Goal: Transaction & Acquisition: Purchase product/service

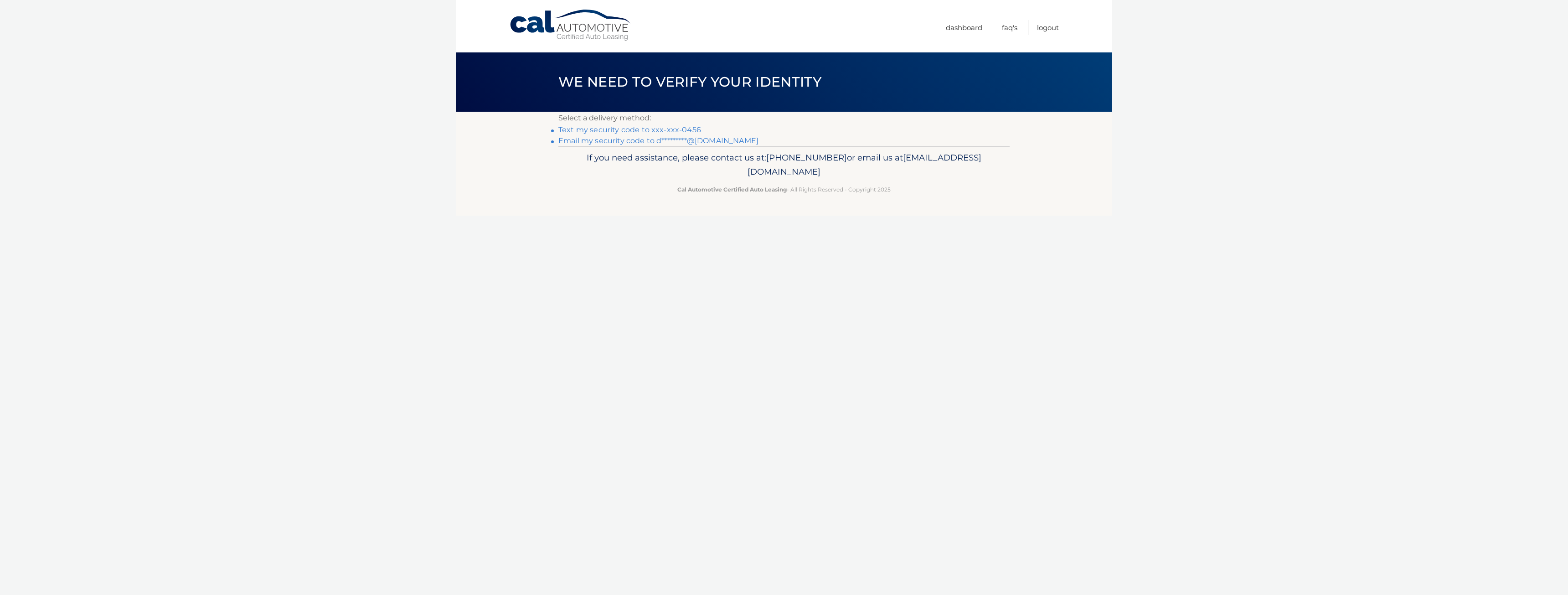
click at [618, 132] on link "Text my security code to xxx-xxx-0456" at bounding box center [629, 130] width 142 height 9
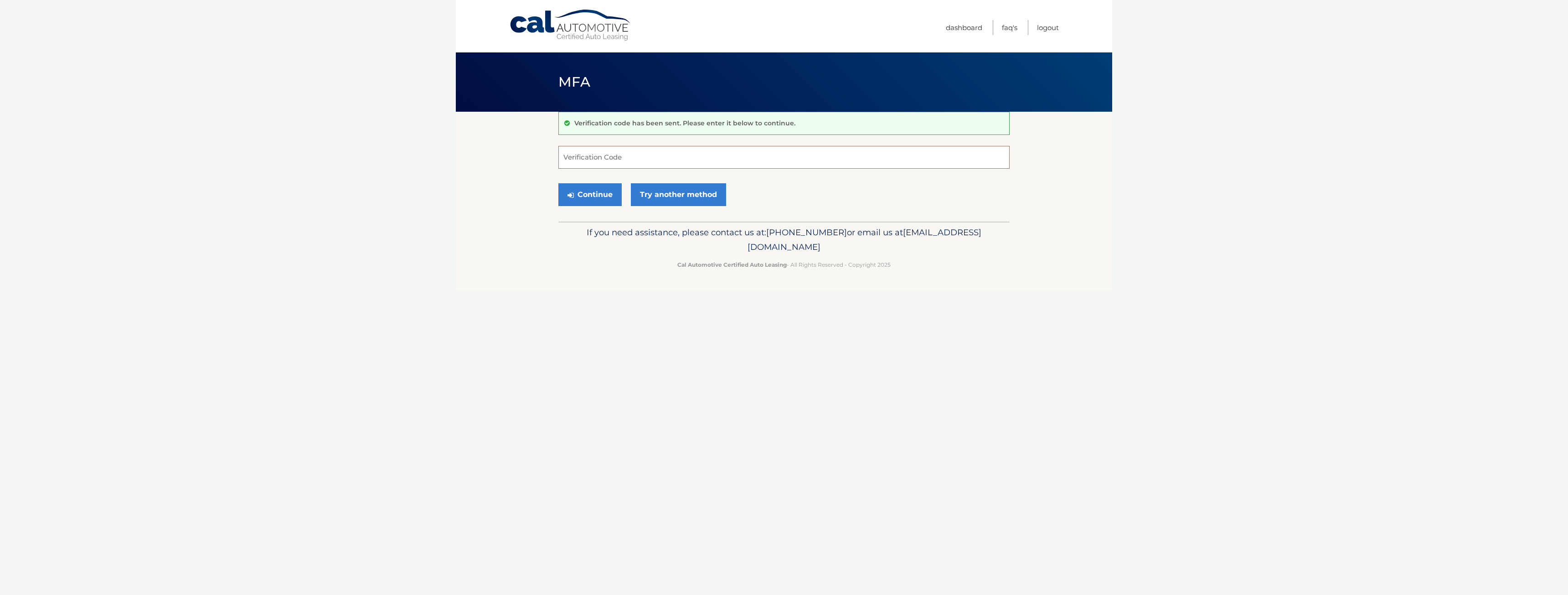
click at [575, 161] on input "Verification Code" at bounding box center [783, 157] width 451 height 23
type input "523468"
click at [607, 197] on button "Continue" at bounding box center [590, 194] width 63 height 23
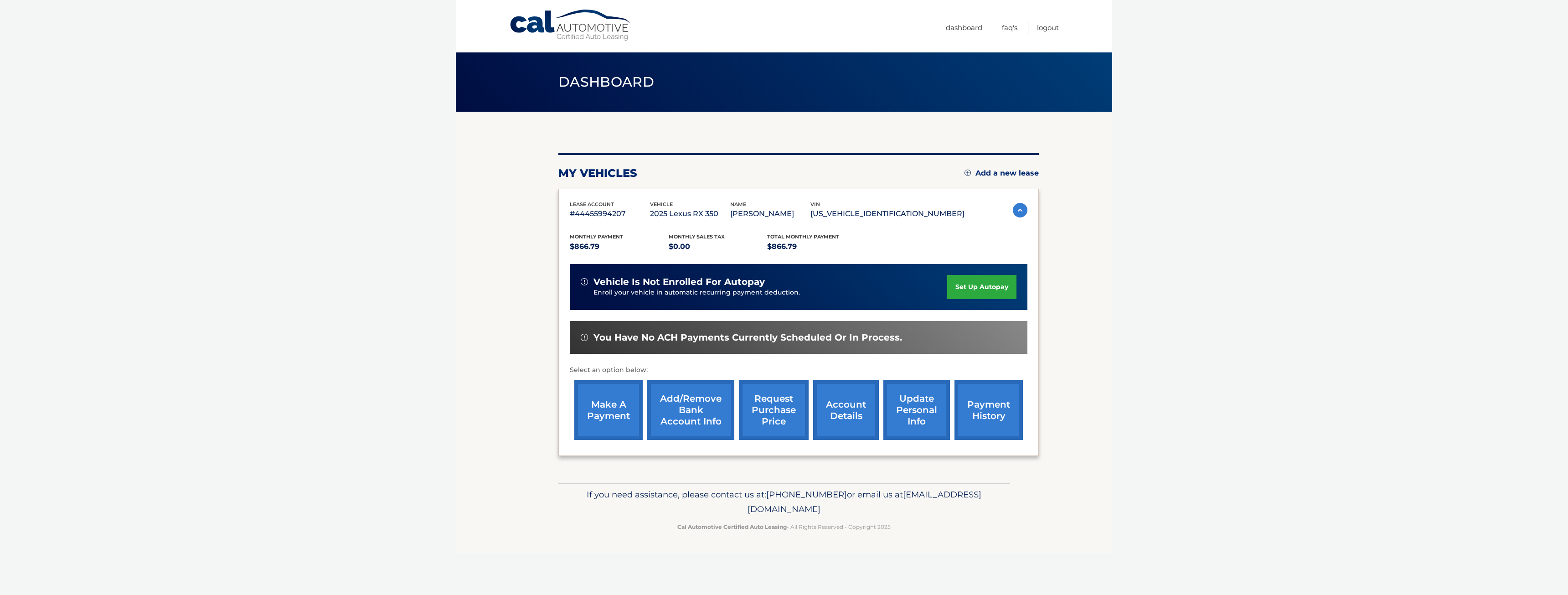
click at [617, 432] on link "make a payment" at bounding box center [609, 410] width 68 height 60
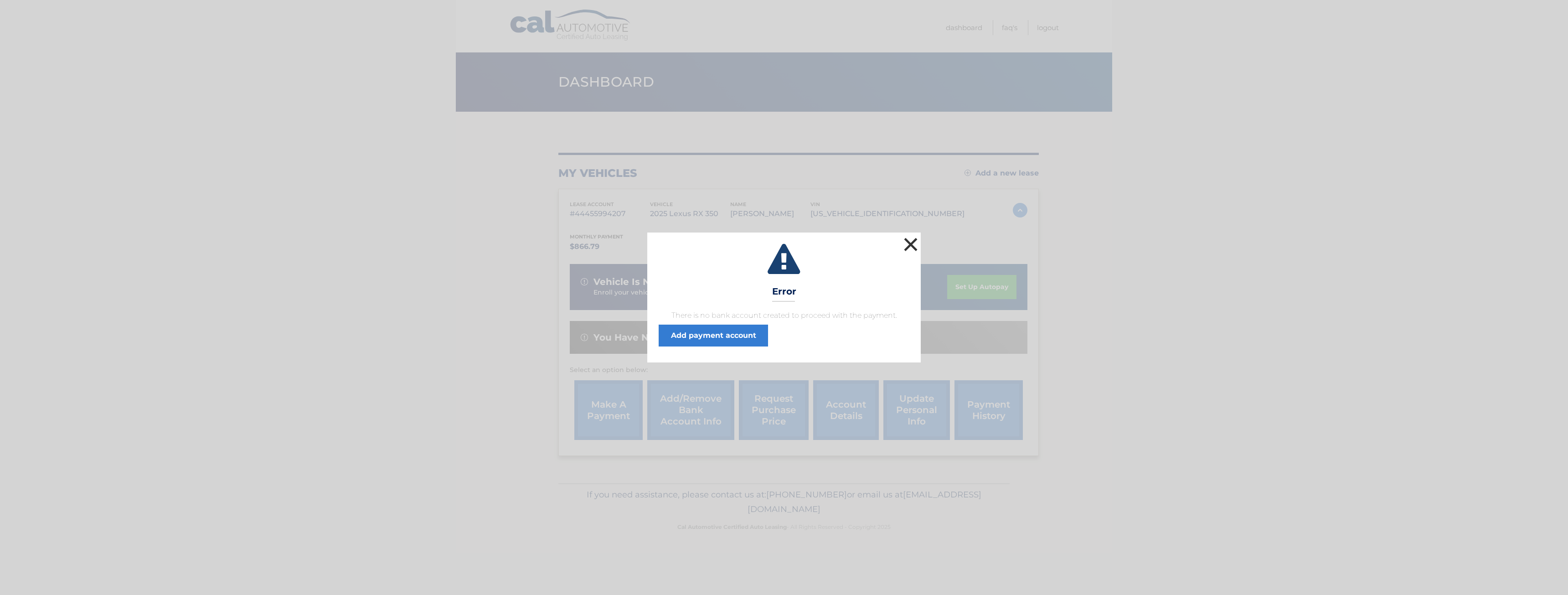
click at [905, 246] on button "×" at bounding box center [911, 244] width 18 height 18
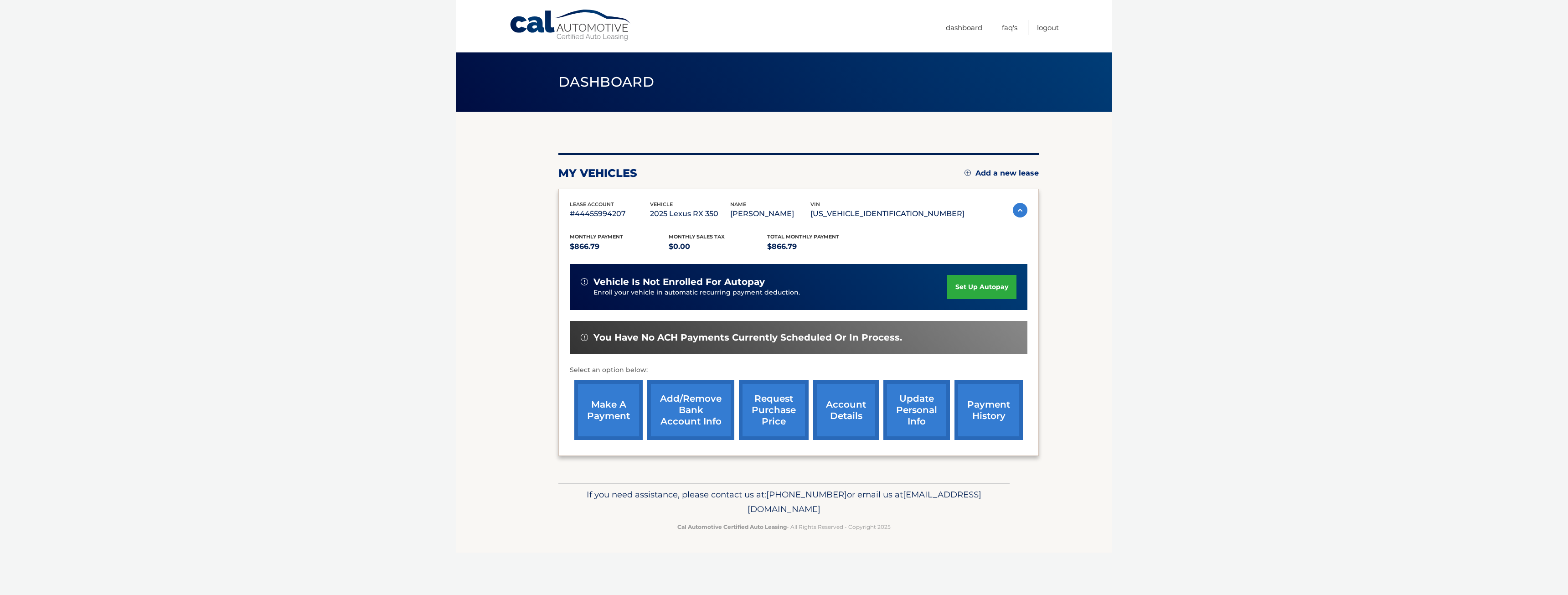
click at [619, 417] on link "make a payment" at bounding box center [609, 410] width 68 height 60
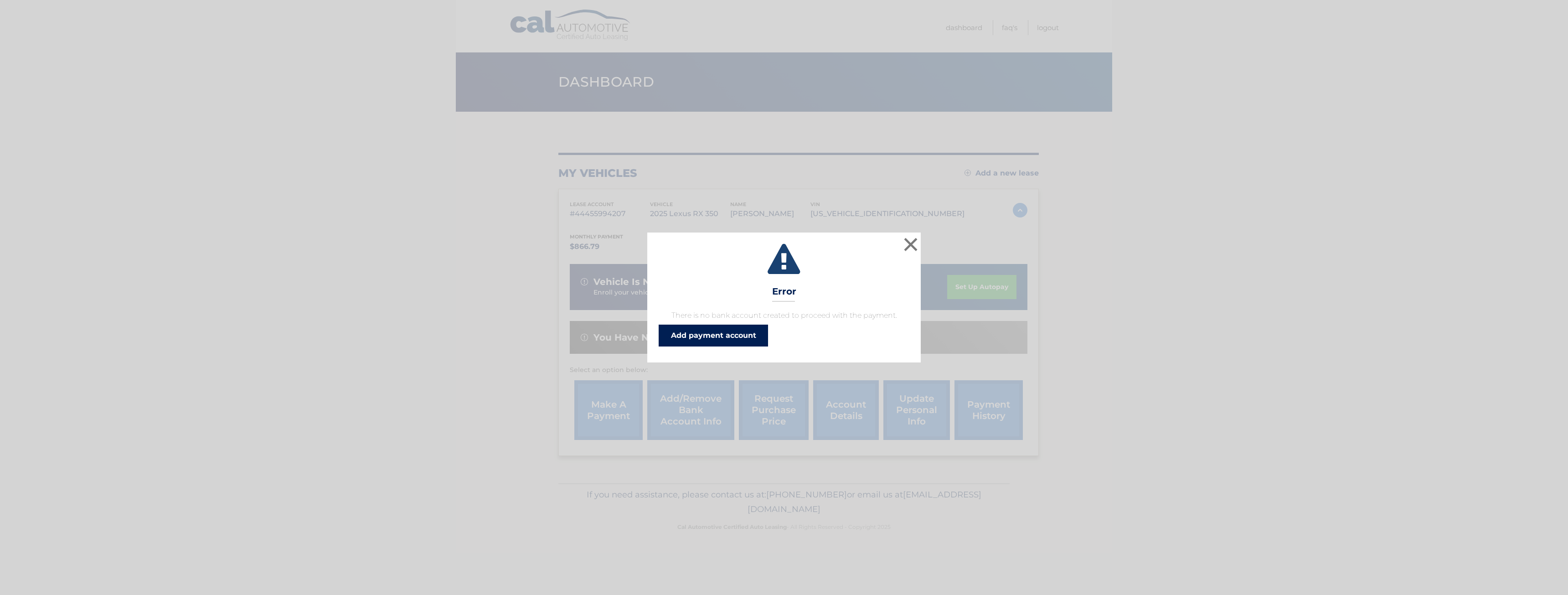
click at [674, 337] on link "Add payment account" at bounding box center [713, 336] width 110 height 22
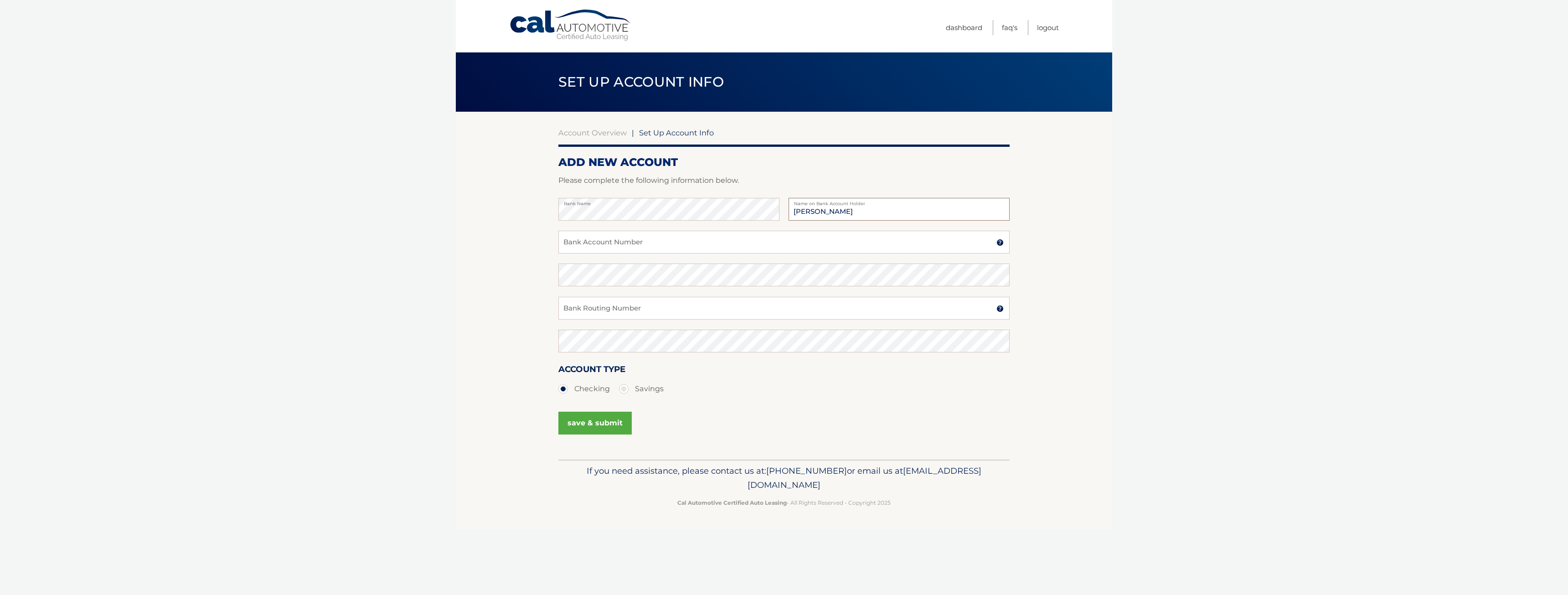
type input "[PERSON_NAME]"
click at [584, 241] on input "Bank Account Number" at bounding box center [783, 242] width 451 height 23
type input "5526012256"
click at [573, 315] on input "Bank Routing Number" at bounding box center [783, 308] width 451 height 23
type input "021407912"
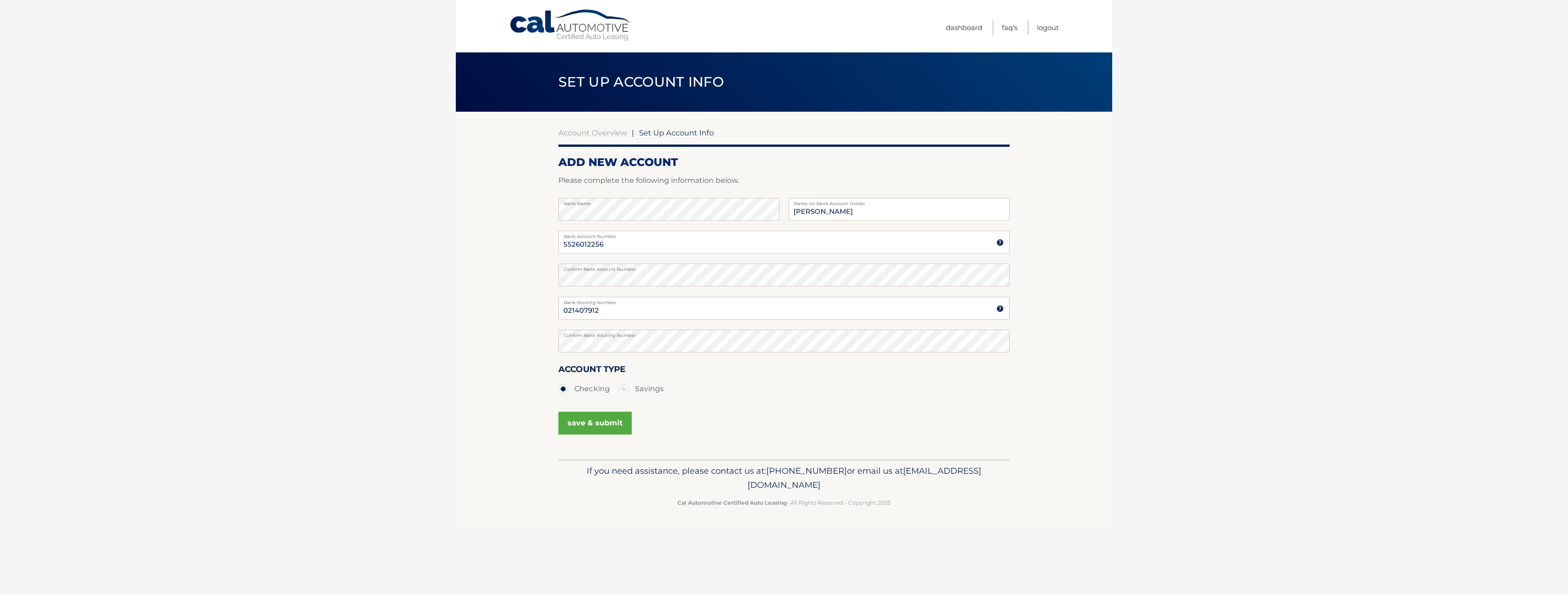
click at [581, 423] on button "save & submit" at bounding box center [595, 423] width 74 height 23
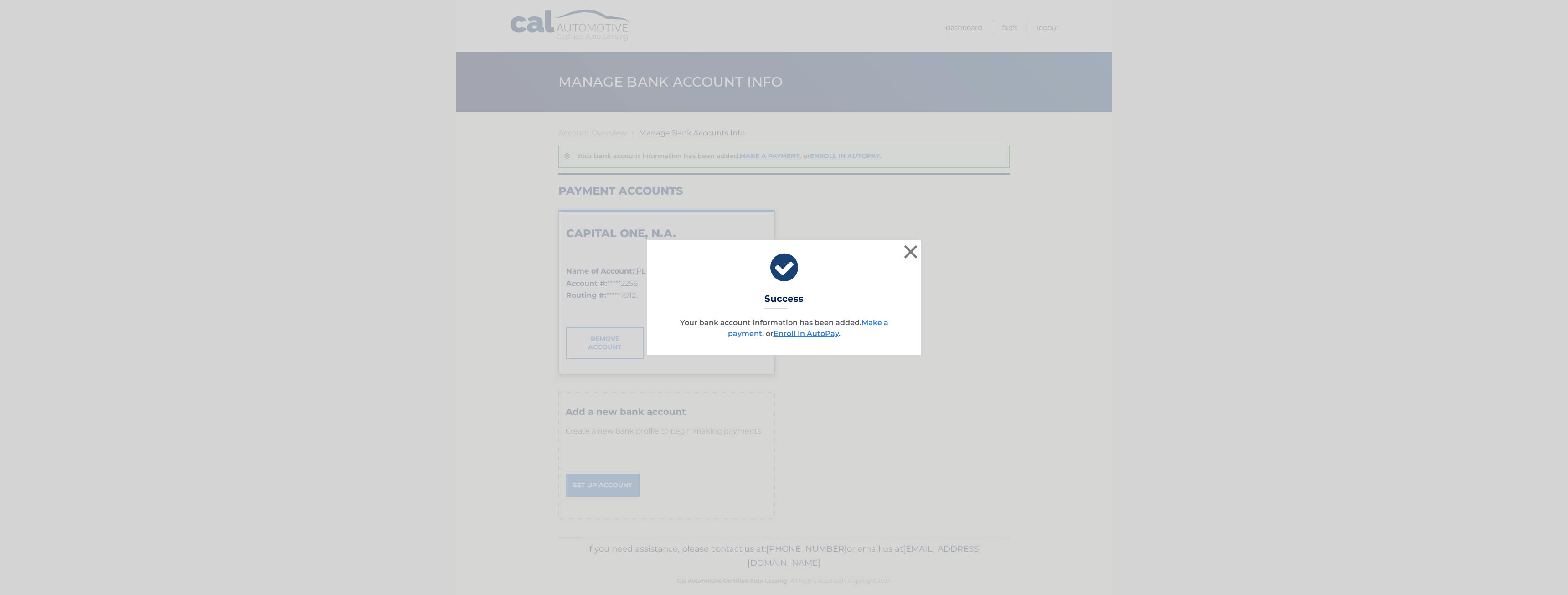
click at [873, 320] on link "Make a payment" at bounding box center [808, 328] width 161 height 19
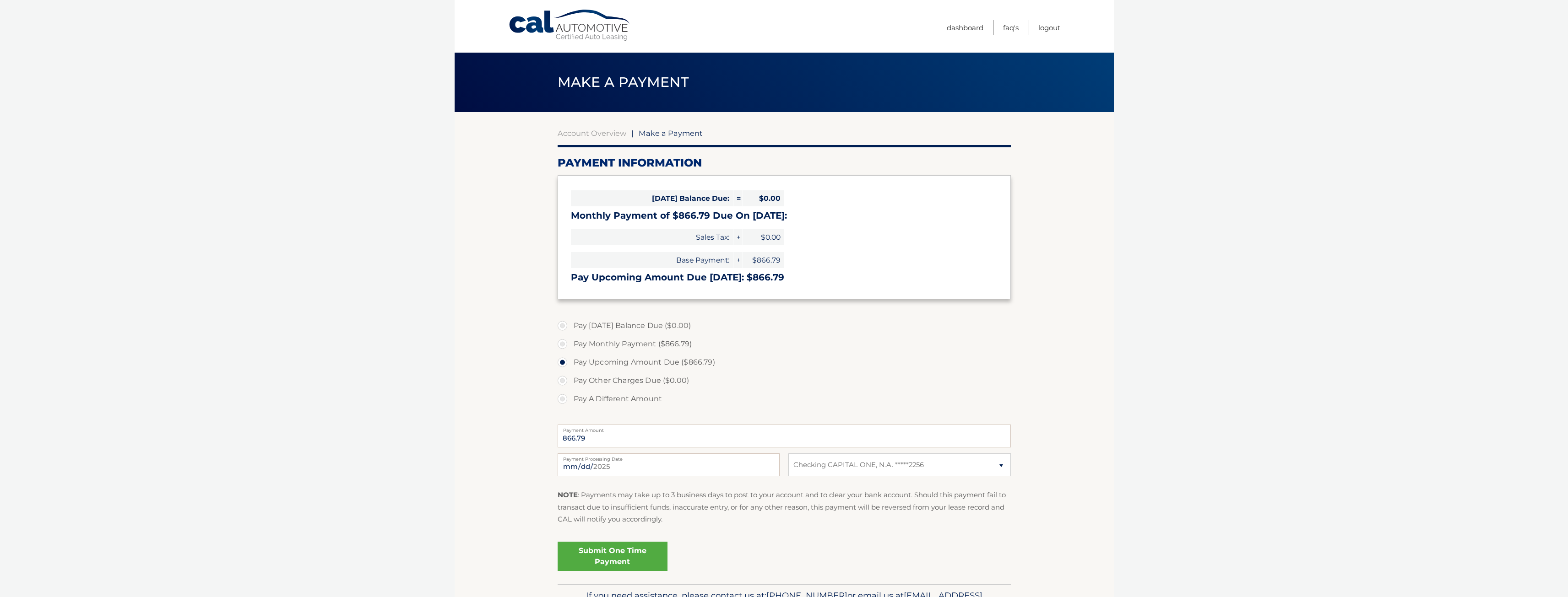
select select "ODk3YjNiYzMtYzgyMC00ZjA5LTg2MjItYTk2Y2VjYjA0MDVk"
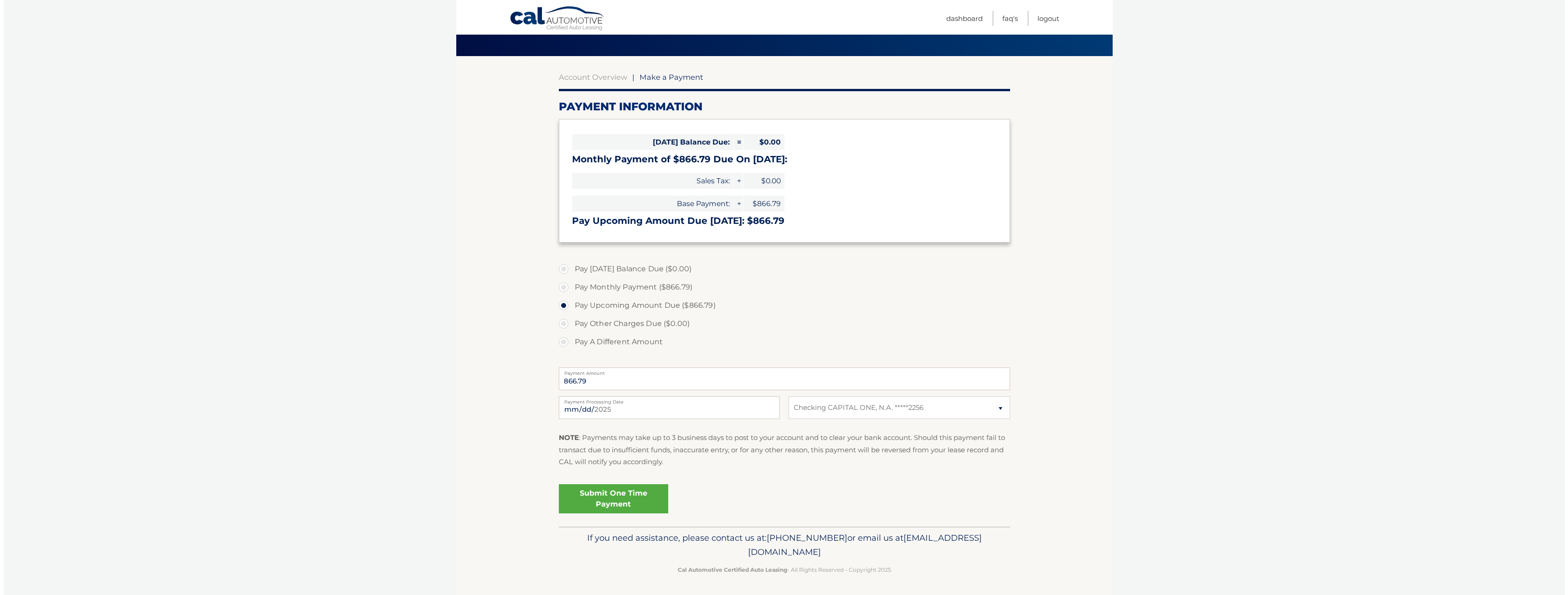
scroll to position [57, 0]
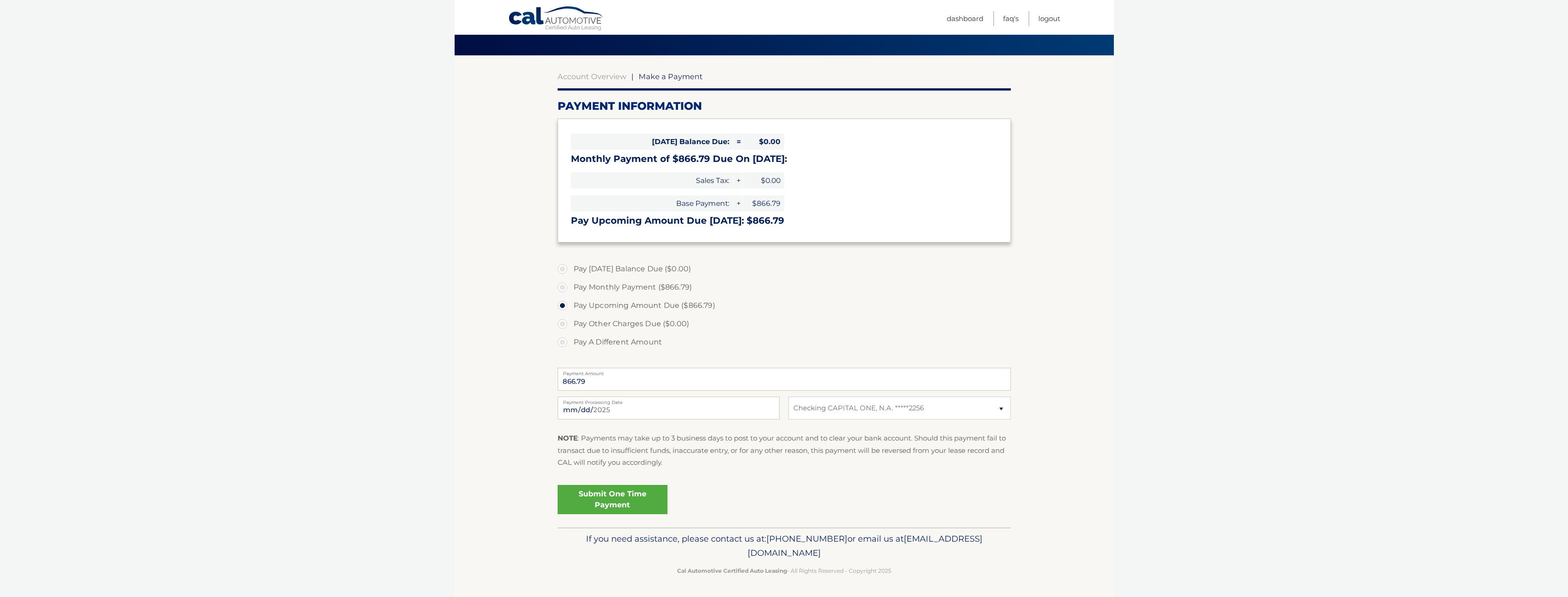
click at [560, 290] on label "Pay Monthly Payment ($866.79)" at bounding box center [784, 287] width 453 height 18
click at [561, 290] on input "Pay Monthly Payment ($866.79)" at bounding box center [565, 285] width 9 height 15
radio input "true"
click at [627, 498] on link "Submit One Time Payment" at bounding box center [613, 500] width 110 height 29
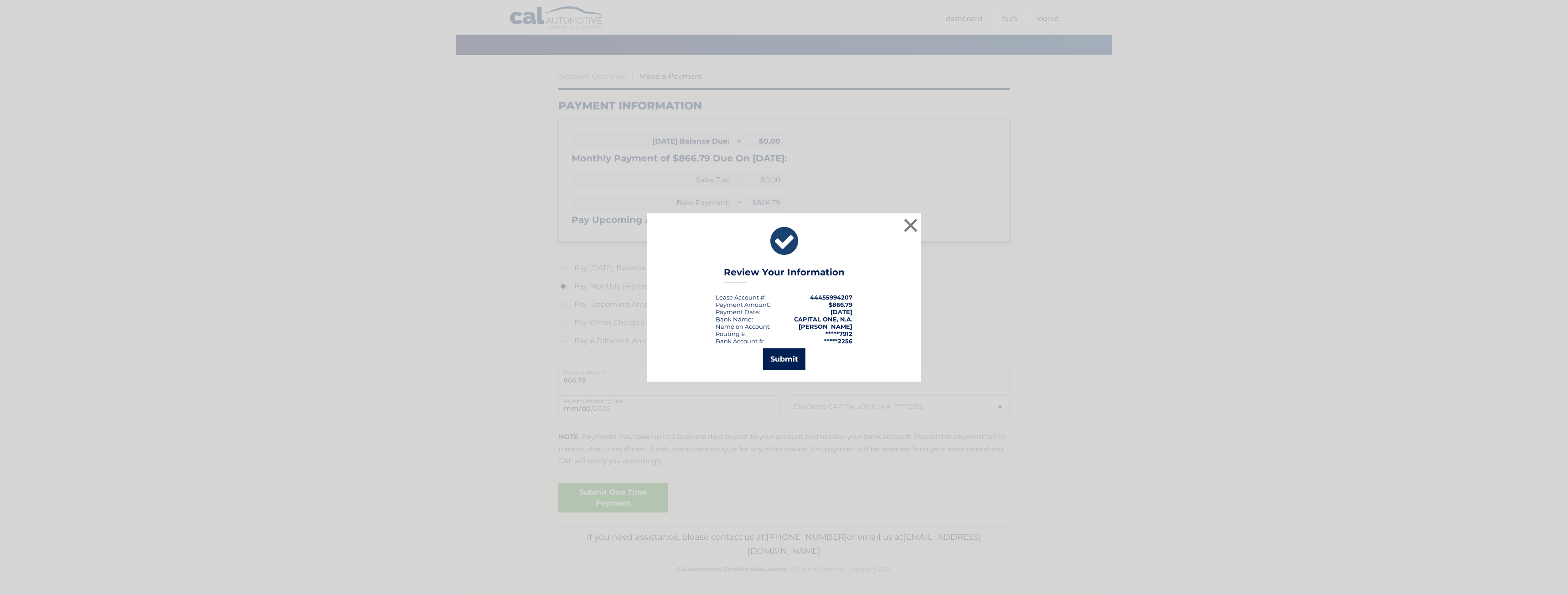
click at [780, 356] on button "Submit" at bounding box center [785, 359] width 43 height 22
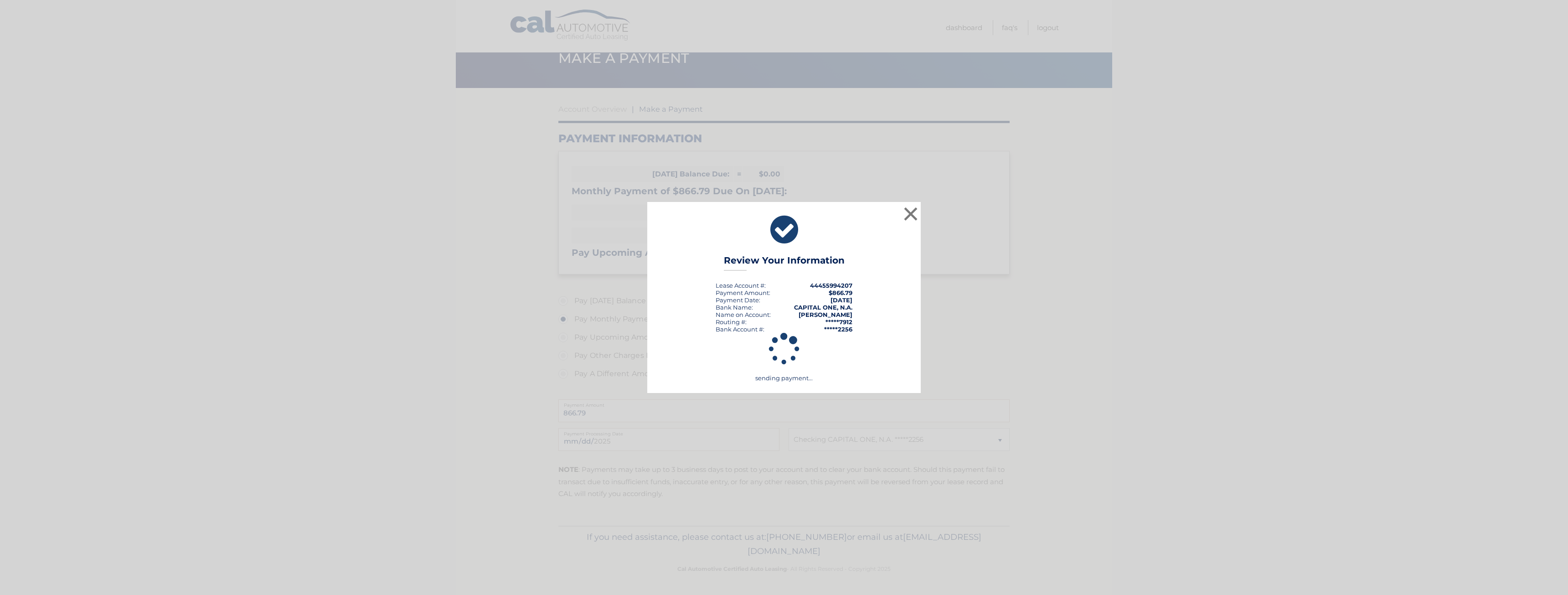
scroll to position [24, 0]
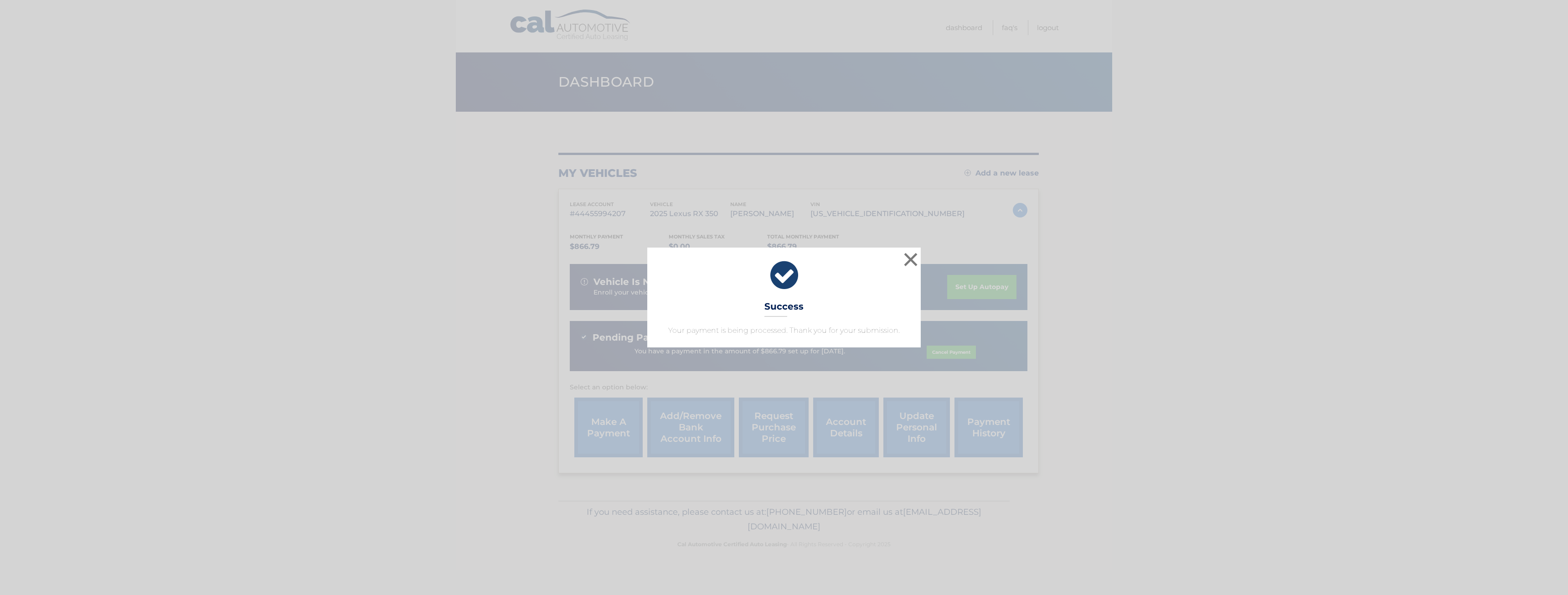
drag, startPoint x: 778, startPoint y: 302, endPoint x: 897, endPoint y: 264, distance: 124.9
click at [785, 301] on h3 "Success" at bounding box center [784, 309] width 39 height 16
click at [915, 256] on button "×" at bounding box center [911, 259] width 18 height 18
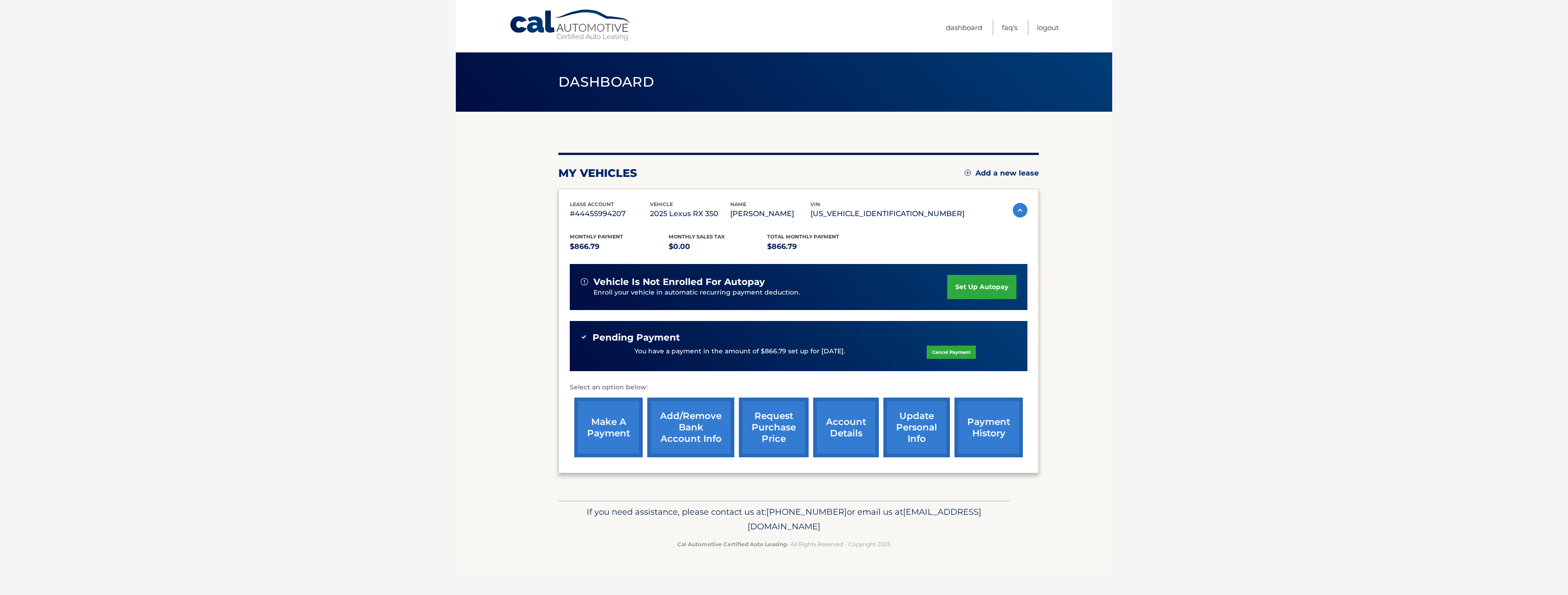
click at [984, 438] on link "payment history" at bounding box center [989, 428] width 68 height 60
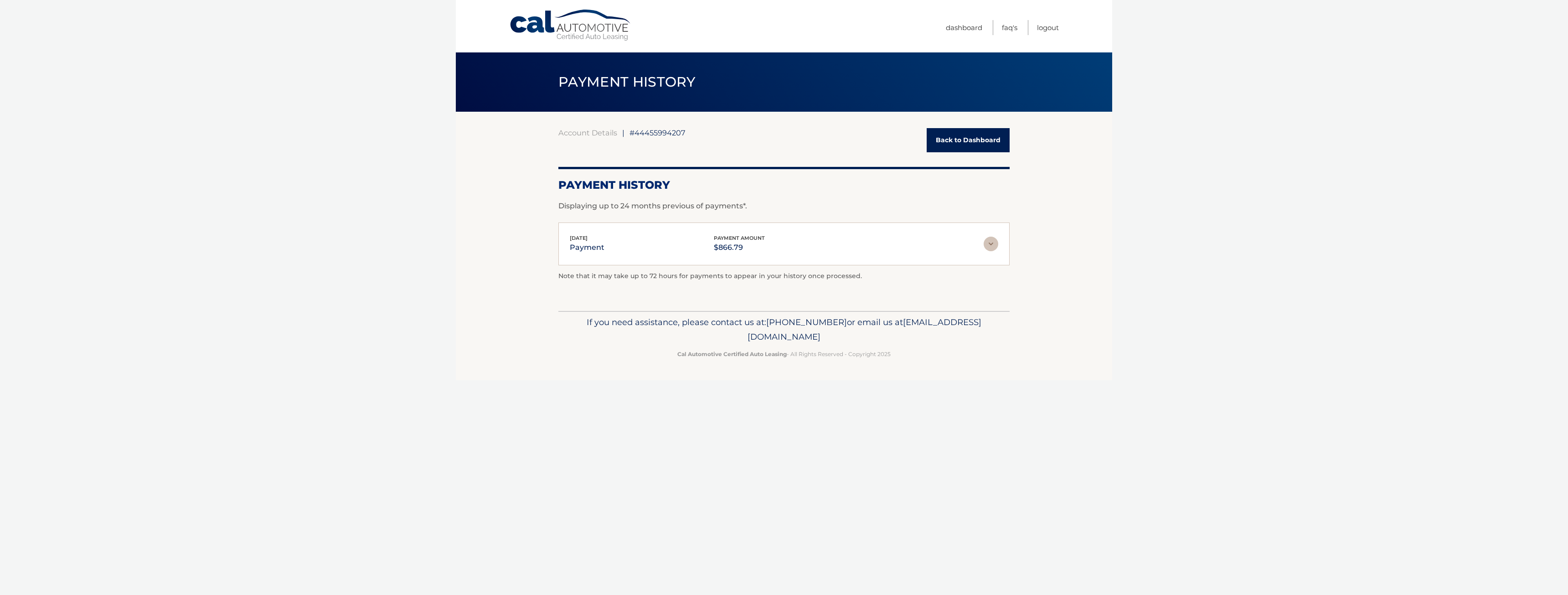
click at [994, 245] on img at bounding box center [991, 244] width 15 height 15
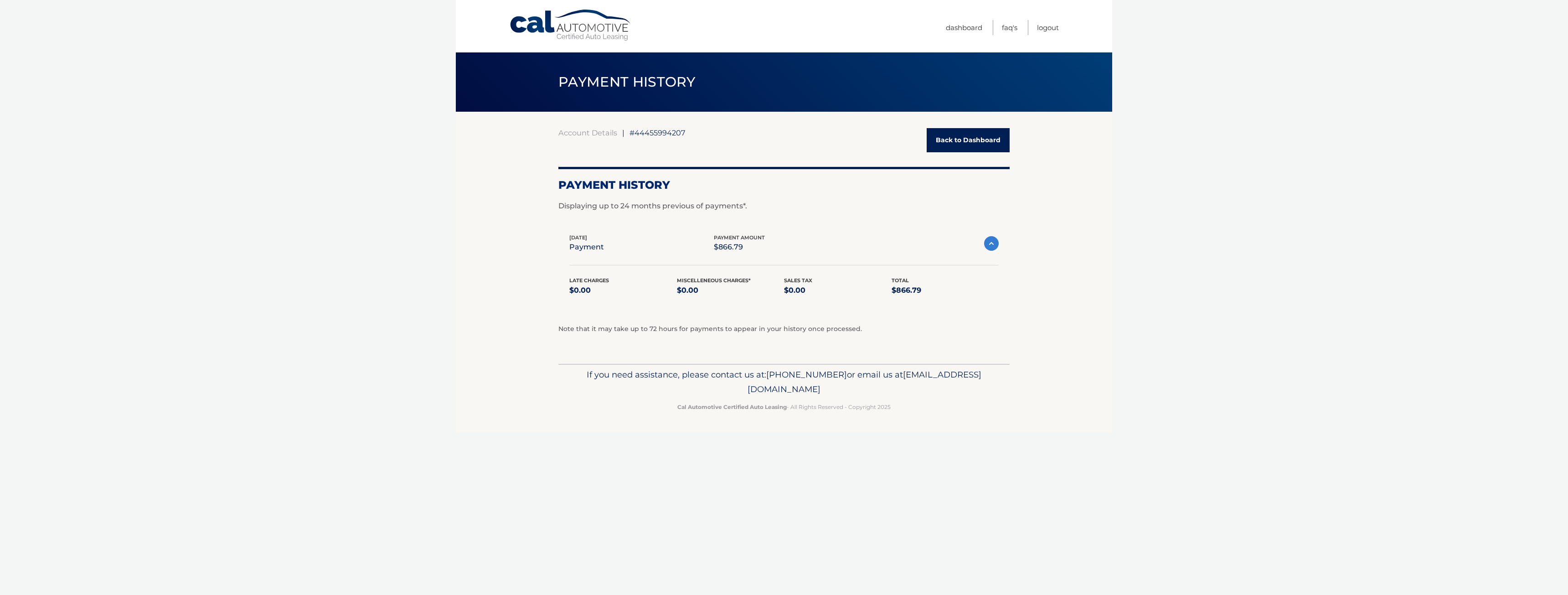
click at [984, 315] on div "Aug 09, 2025 payment payment amount $866.79 Late Charges $0.00 Miscelleneous Ch…" at bounding box center [783, 270] width 451 height 96
click at [961, 144] on link "Back to Dashboard" at bounding box center [968, 140] width 83 height 24
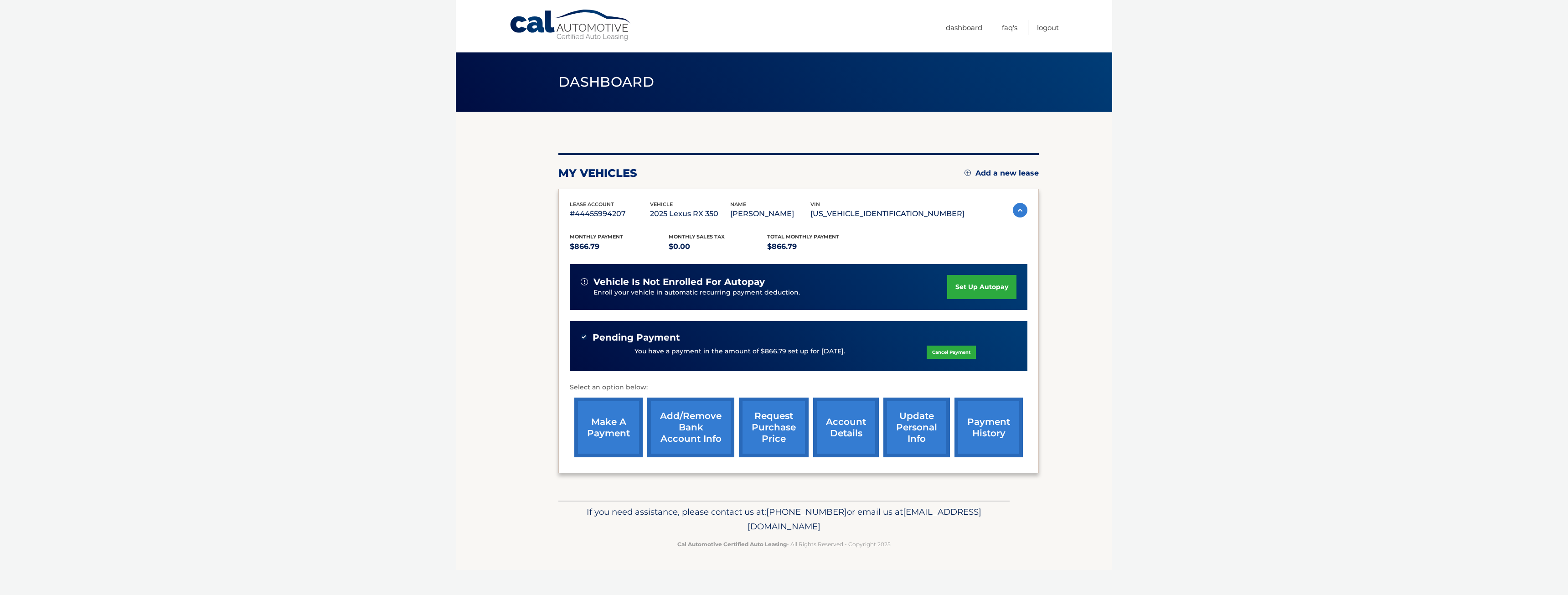
drag, startPoint x: 930, startPoint y: 595, endPoint x: 999, endPoint y: 616, distance: 72.1
click at [999, 594] on html "Cal Automotive Menu Dashboard FAQ's Logout" at bounding box center [784, 297] width 1568 height 595
click at [482, 437] on section "my vehicles Add a new lease lease account #44455994207 vehicle 2025 Lexus RX 35…" at bounding box center [784, 306] width 656 height 389
click at [1039, 30] on link "Logout" at bounding box center [1048, 27] width 22 height 15
